Goal: Find specific page/section: Find specific page/section

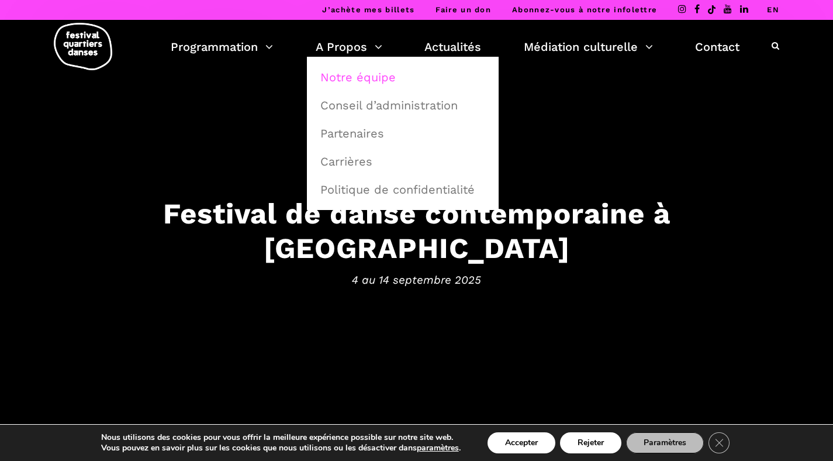
click at [361, 81] on link "Notre équipe" at bounding box center [402, 77] width 179 height 27
